Goal: Task Accomplishment & Management: Complete application form

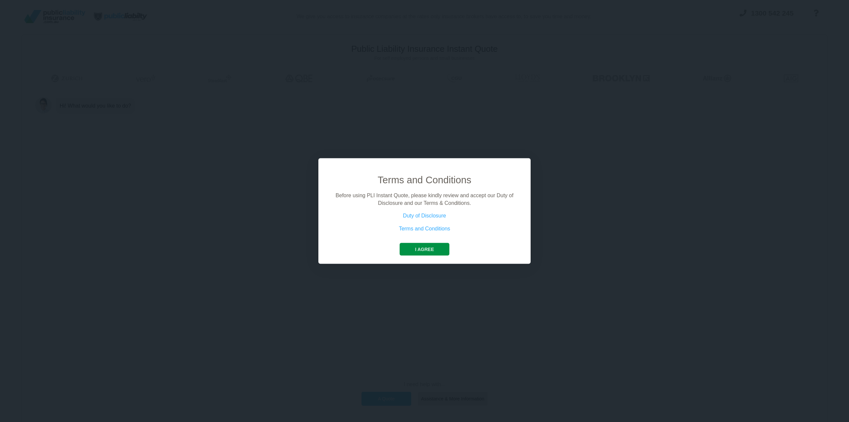
click at [427, 247] on button "I agree" at bounding box center [424, 249] width 49 height 13
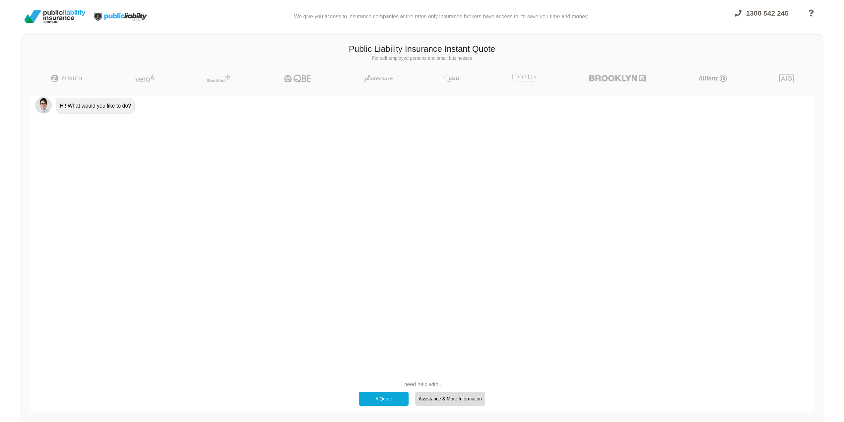
click at [380, 399] on div "A Quote" at bounding box center [384, 399] width 50 height 14
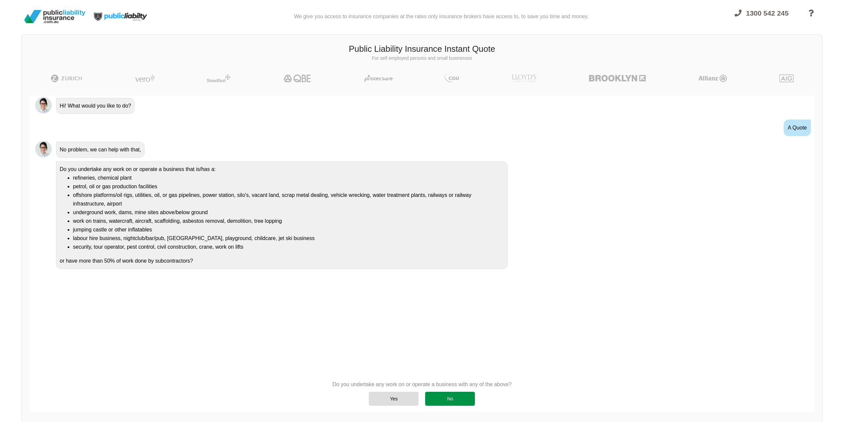
click at [461, 398] on div "No" at bounding box center [450, 399] width 50 height 14
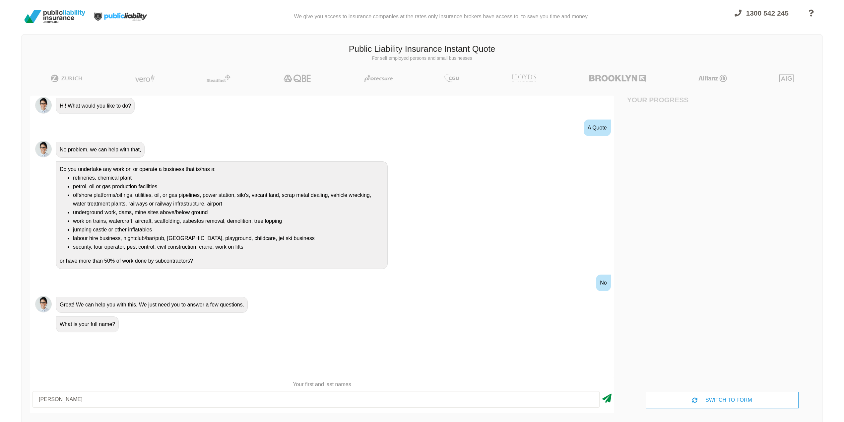
type input "[PERSON_NAME]"
click at [608, 401] on icon at bounding box center [607, 397] width 9 height 12
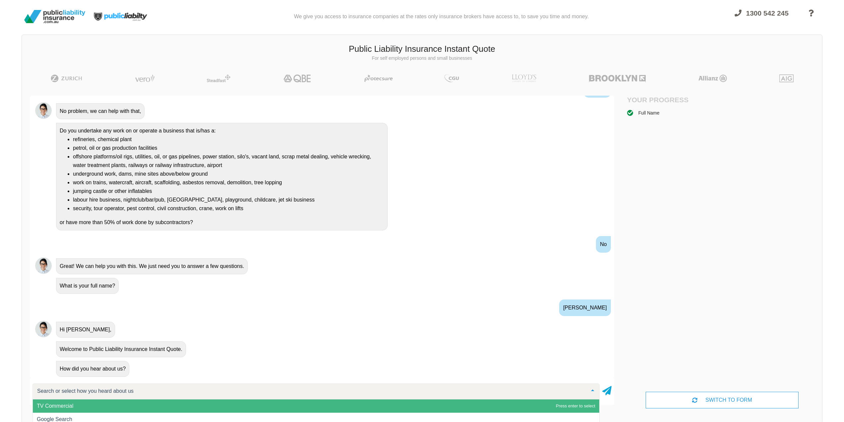
scroll to position [39, 0]
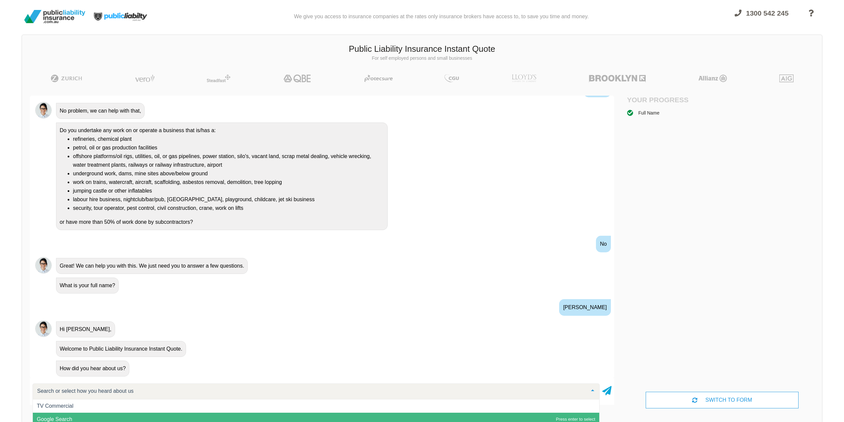
click at [67, 416] on span "Google Search" at bounding box center [55, 419] width 36 height 6
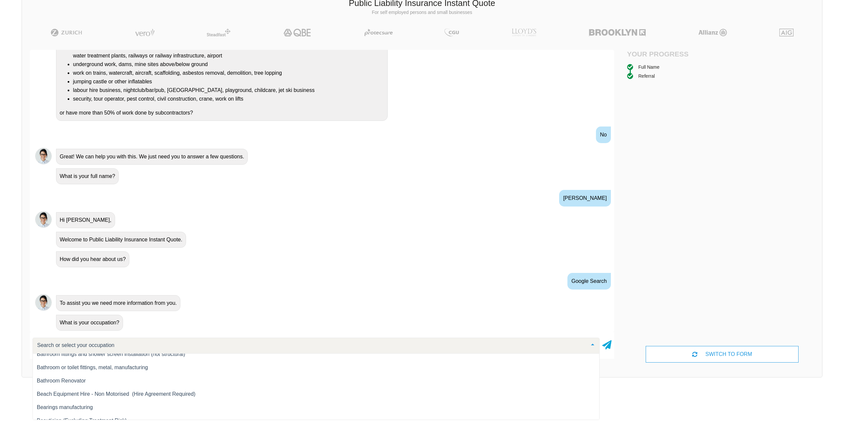
scroll to position [763, 0]
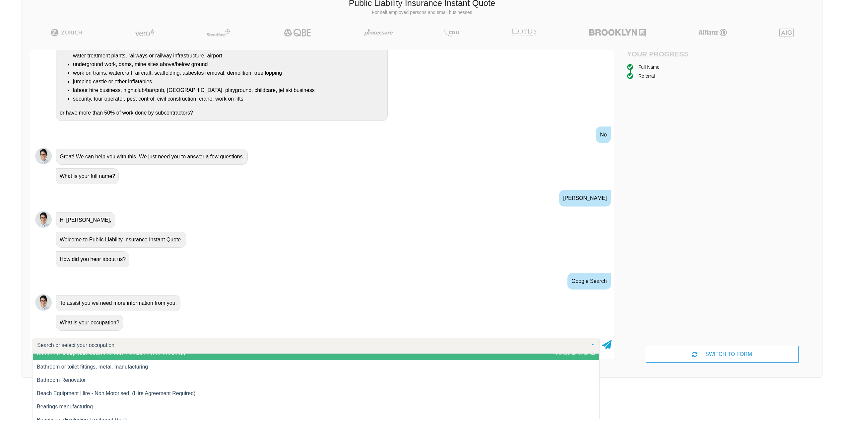
click at [101, 345] on input "text" at bounding box center [311, 345] width 551 height 7
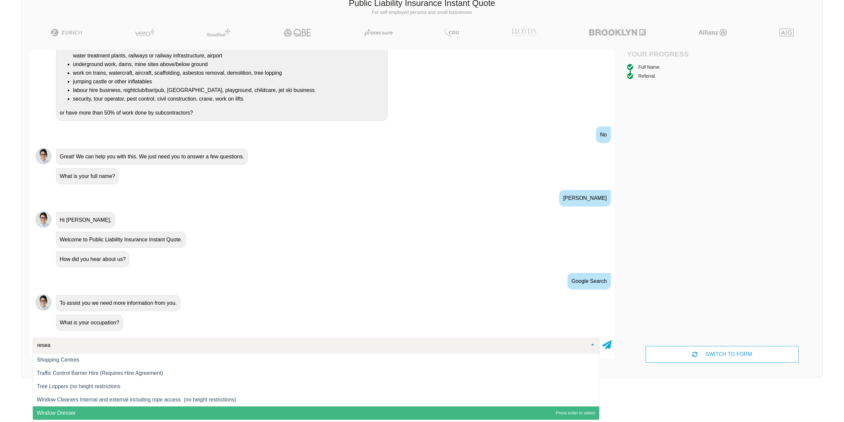
scroll to position [0, 0]
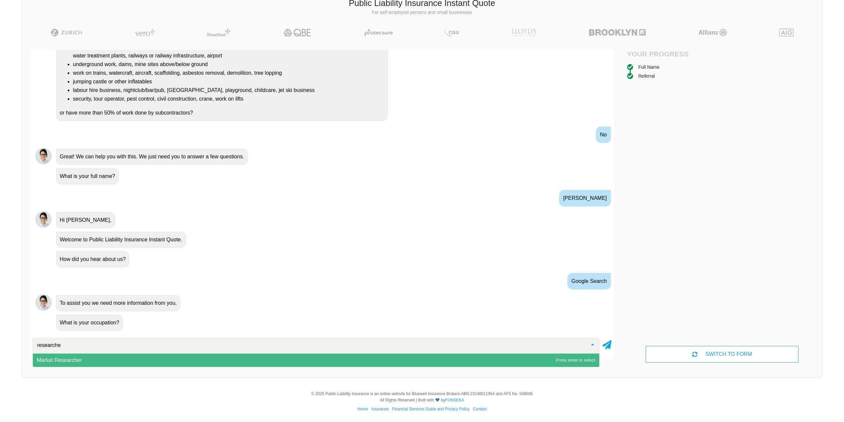
type input "researche"
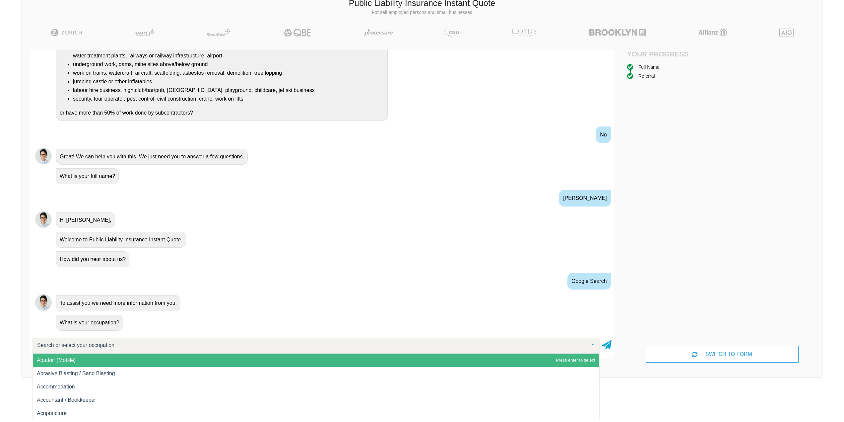
drag, startPoint x: 72, startPoint y: 341, endPoint x: 42, endPoint y: 345, distance: 30.2
click at [42, 345] on div at bounding box center [316, 345] width 567 height 16
click at [49, 345] on input "text" at bounding box center [311, 345] width 551 height 7
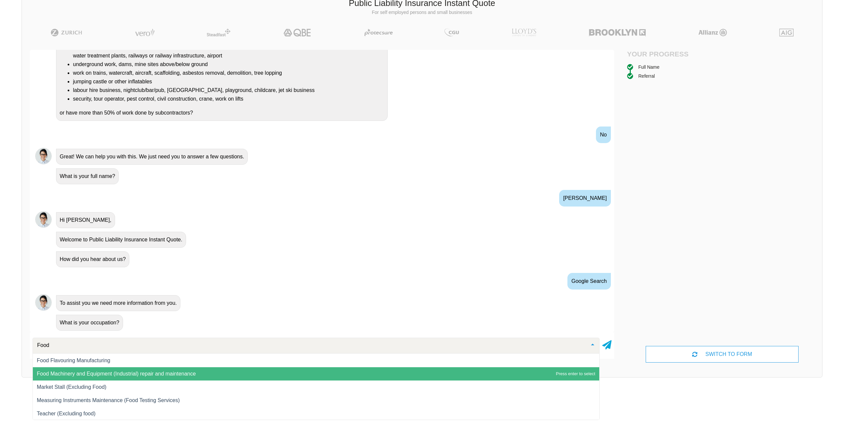
scroll to position [14, 0]
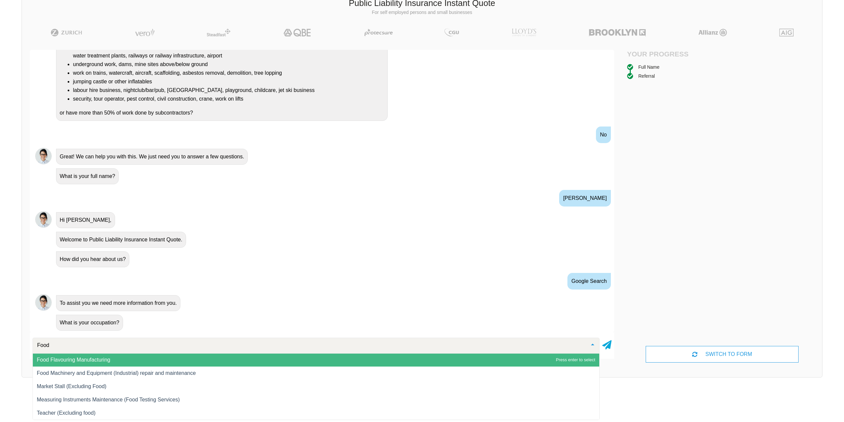
click at [75, 343] on input "Food" at bounding box center [311, 345] width 551 height 7
drag, startPoint x: 57, startPoint y: 344, endPoint x: 33, endPoint y: 347, distance: 24.7
click at [33, 347] on div "Food" at bounding box center [316, 345] width 567 height 16
type input "B"
